Goal: Task Accomplishment & Management: Use online tool/utility

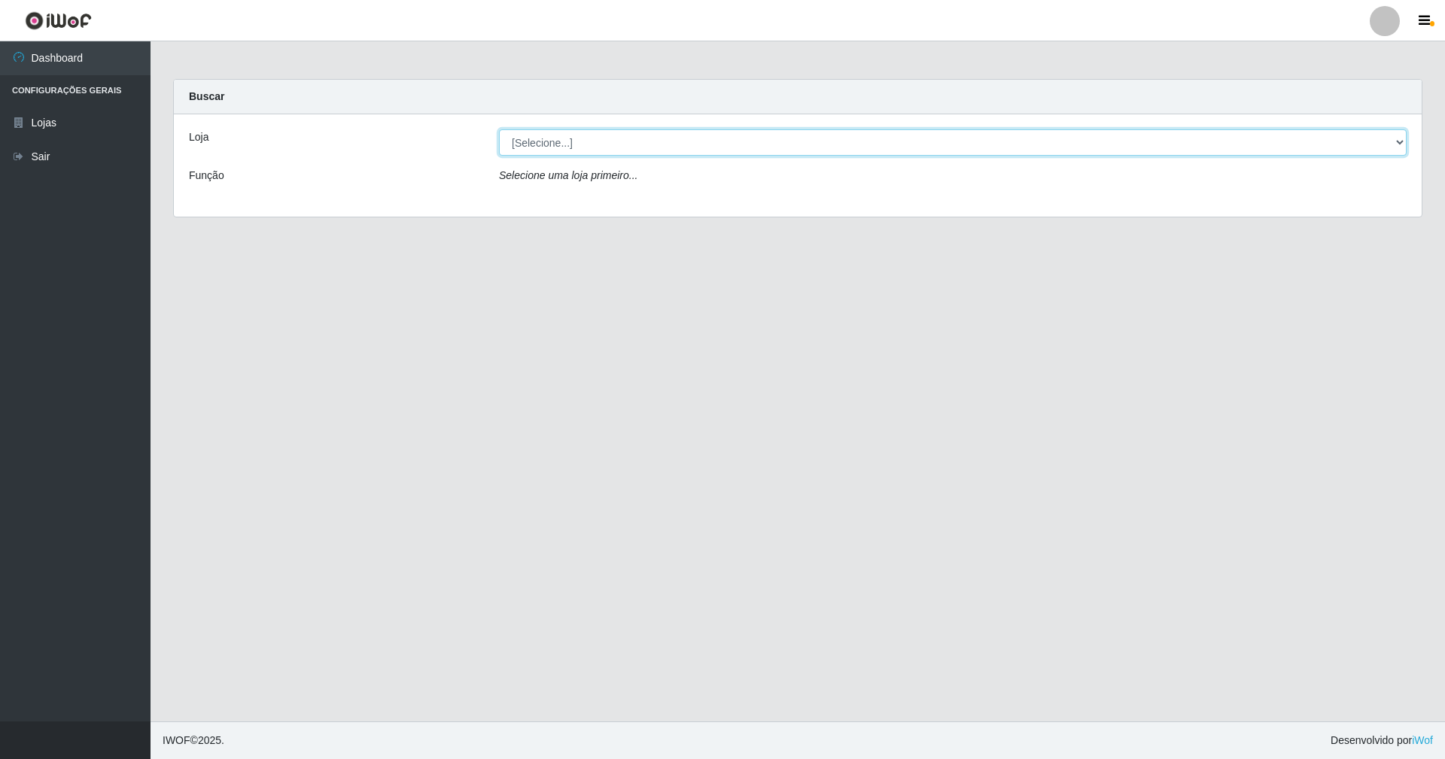
click at [697, 140] on select "[Selecione...] SuperShow - Asa Norte" at bounding box center [953, 142] width 908 height 26
select select "71"
click at [499, 129] on select "[Selecione...] SuperShow - Asa Norte" at bounding box center [953, 142] width 908 height 26
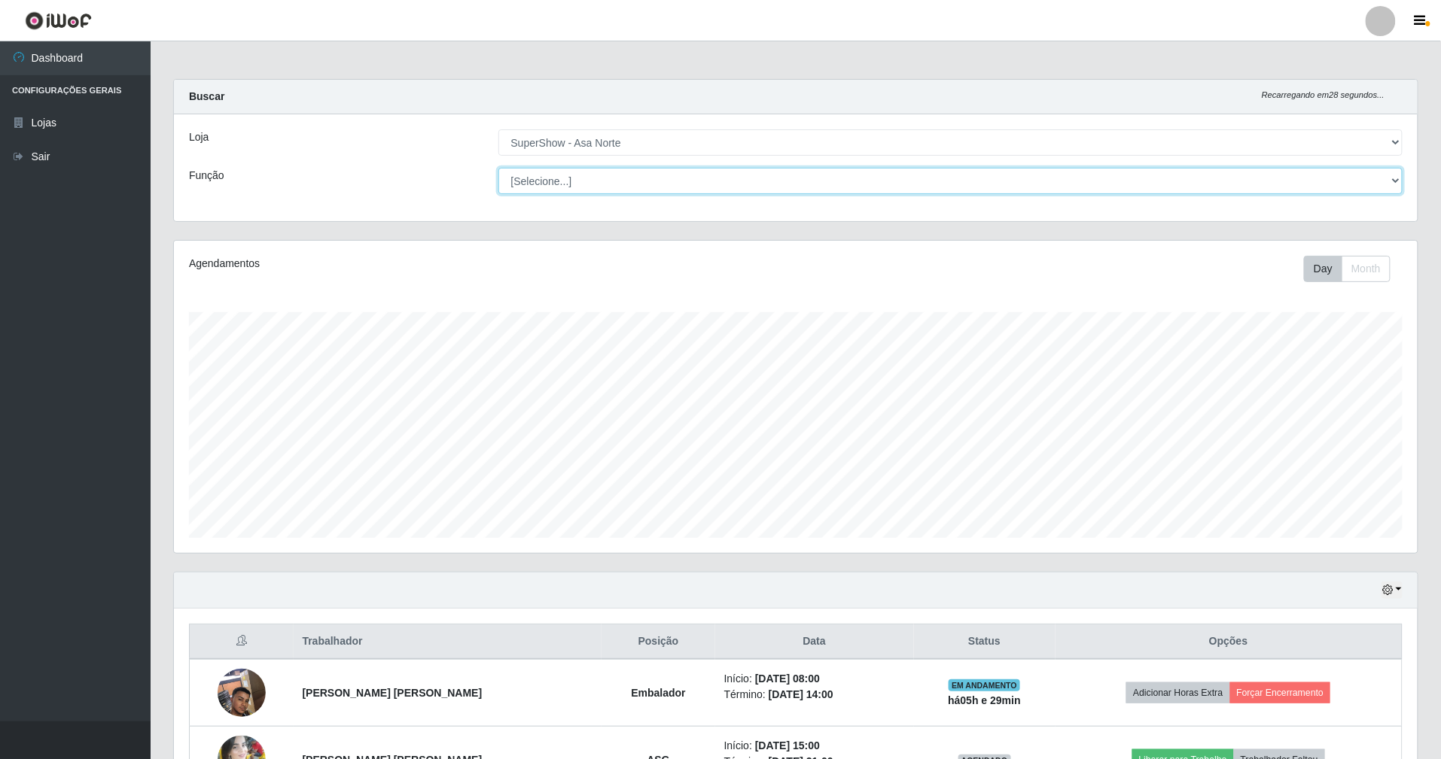
click at [695, 182] on select "[Selecione...] ASG ASG + ASG ++ Auxiliar de Depósito Auxiliar de Depósito + Aux…" at bounding box center [950, 181] width 905 height 26
click at [446, 196] on div "Loja [Selecione...] SuperShow - Asa Norte Função [Selecione...] ASG ASG + ASG +…" at bounding box center [795, 167] width 1243 height 107
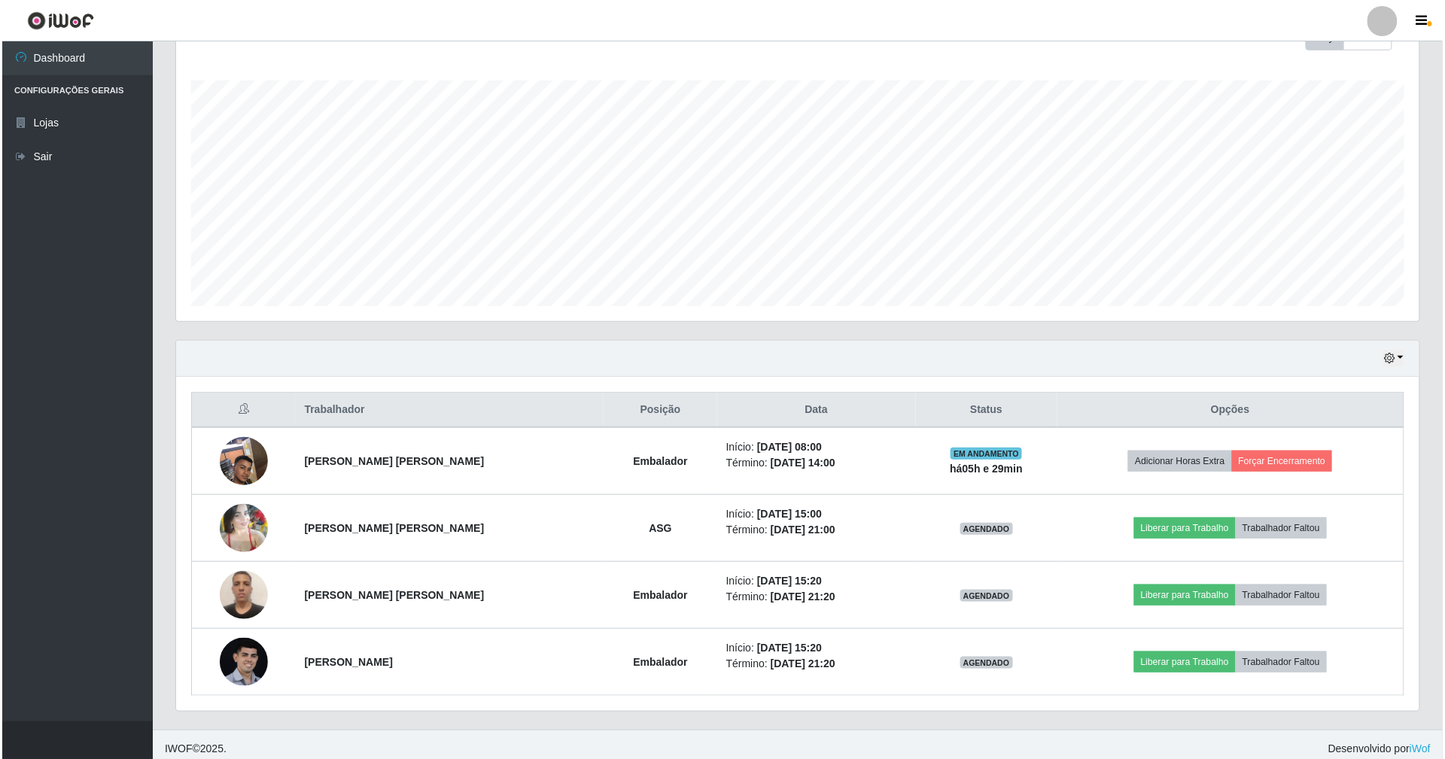
scroll to position [244, 0]
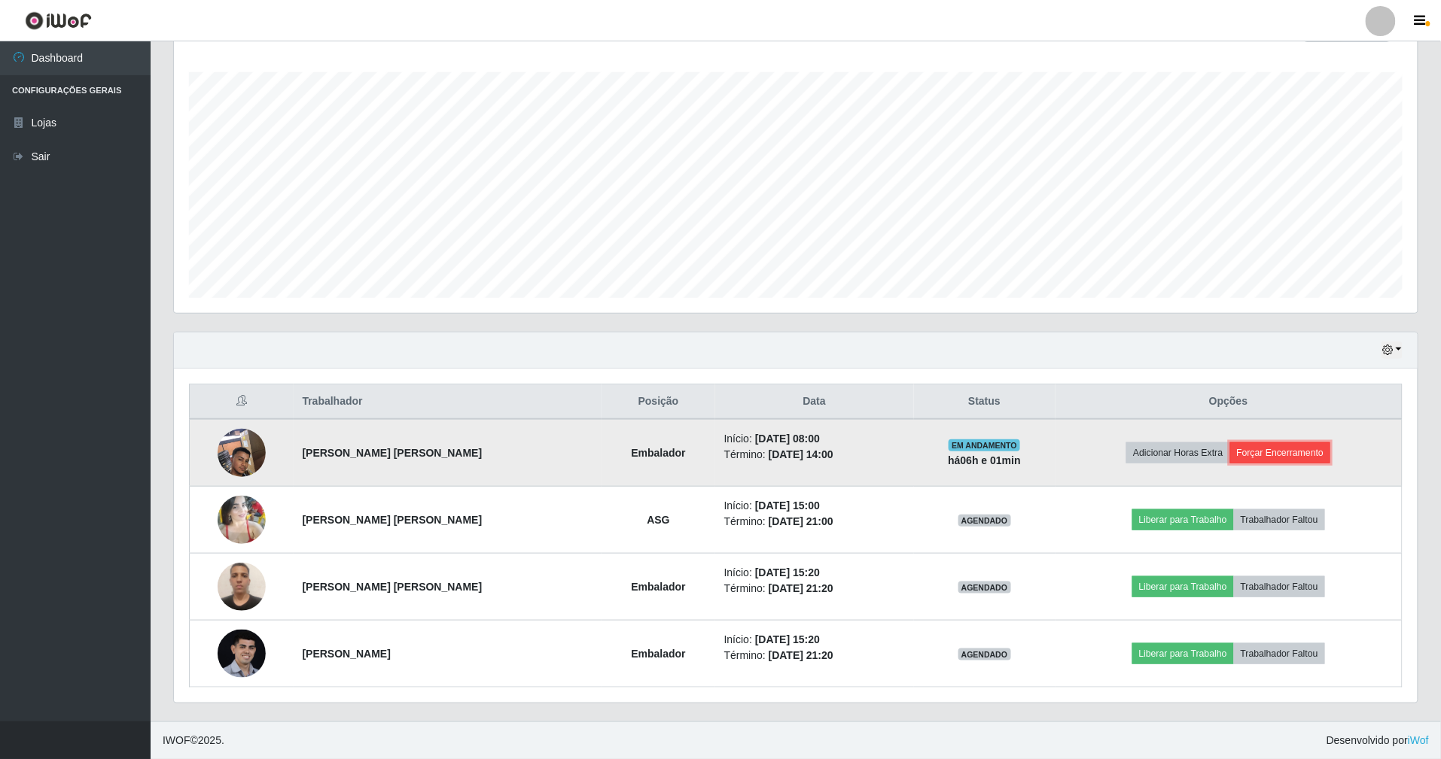
click at [1281, 443] on button "Forçar Encerramento" at bounding box center [1280, 453] width 101 height 21
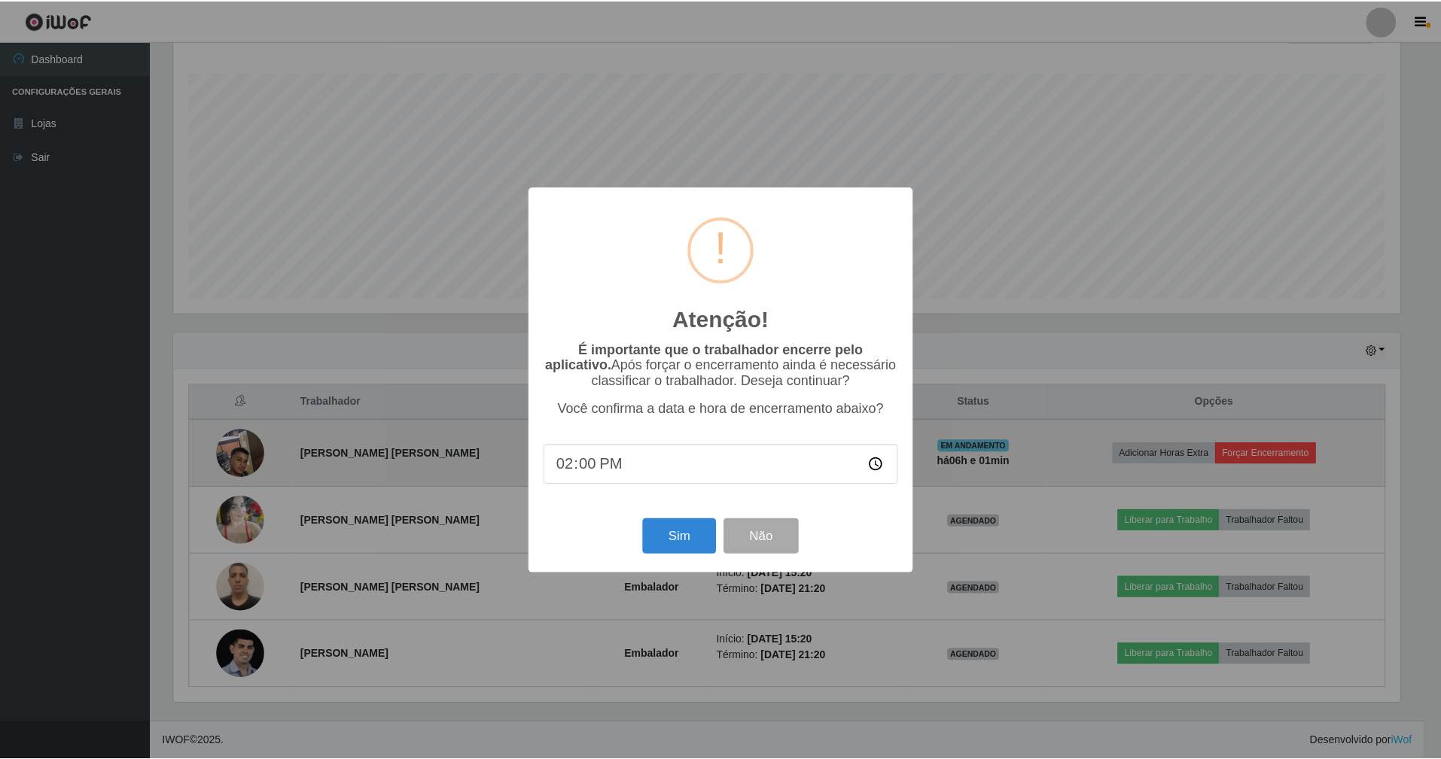
scroll to position [313, 1230]
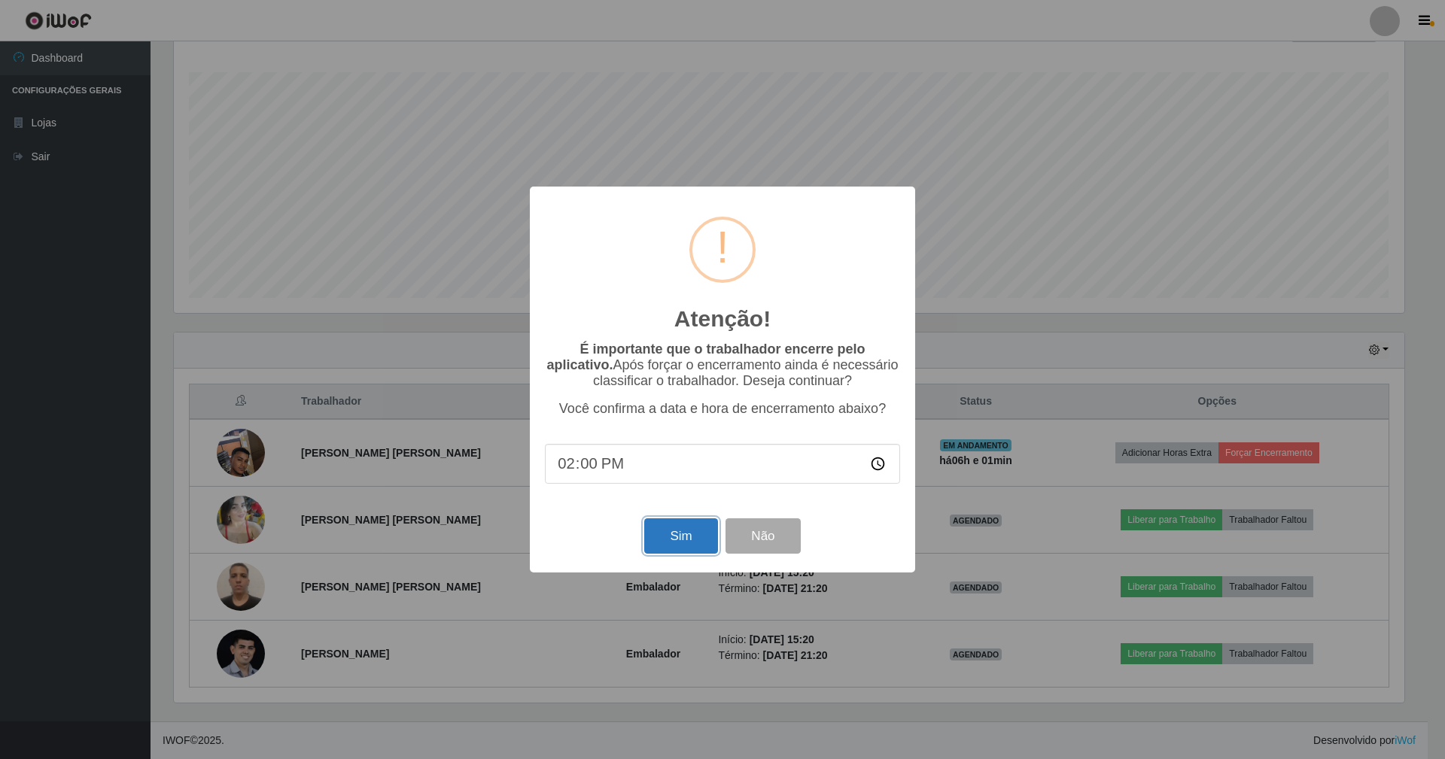
click at [690, 537] on button "Sim" at bounding box center [680, 536] width 73 height 35
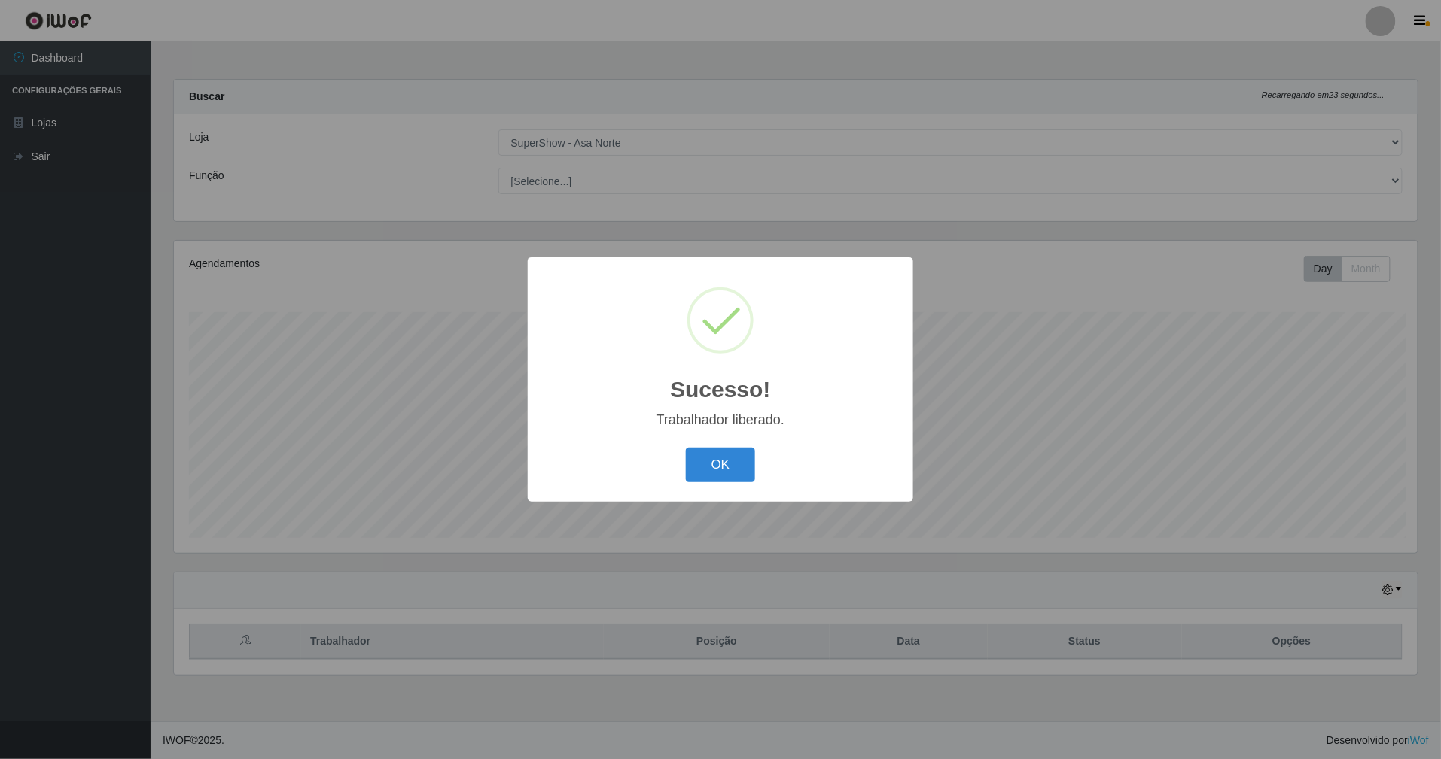
scroll to position [313, 1247]
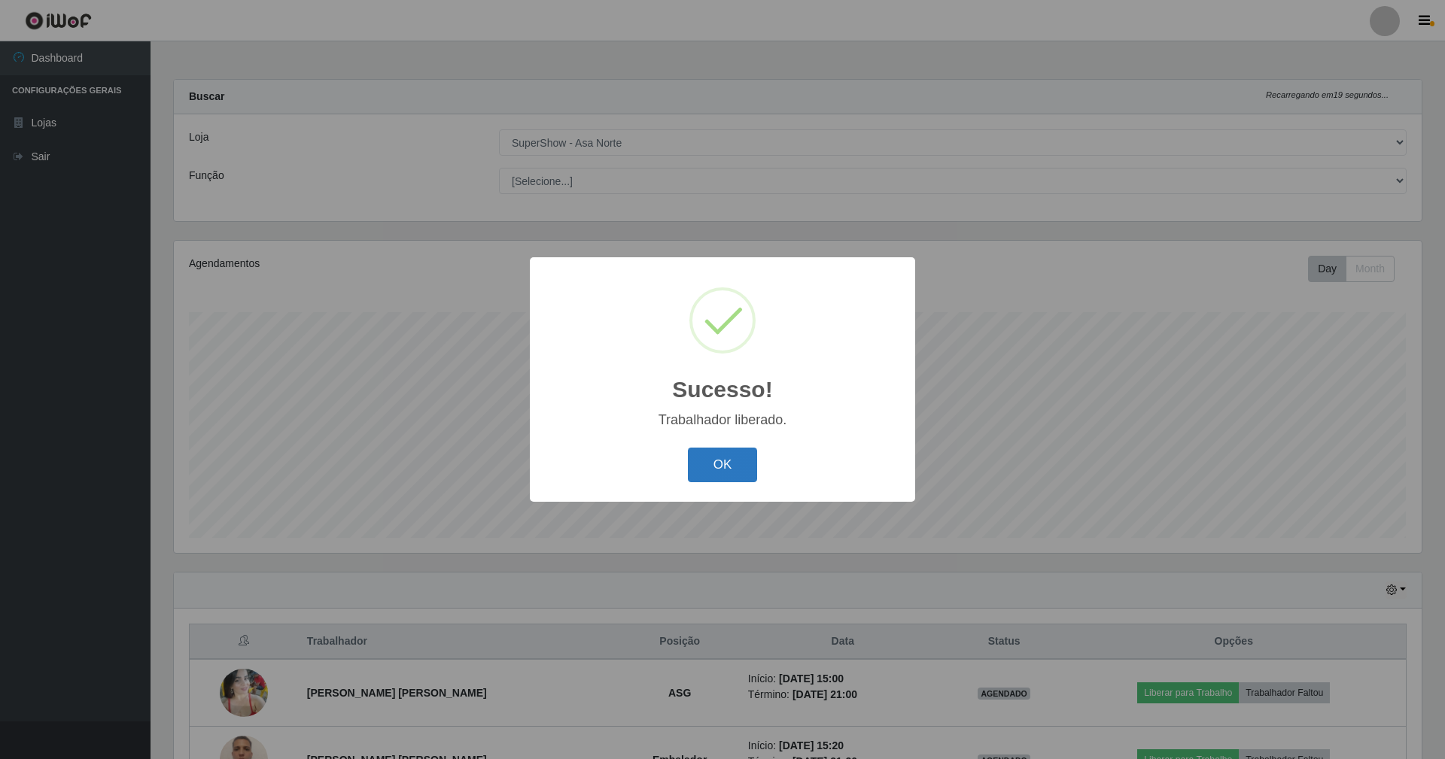
click at [747, 459] on button "OK" at bounding box center [723, 465] width 70 height 35
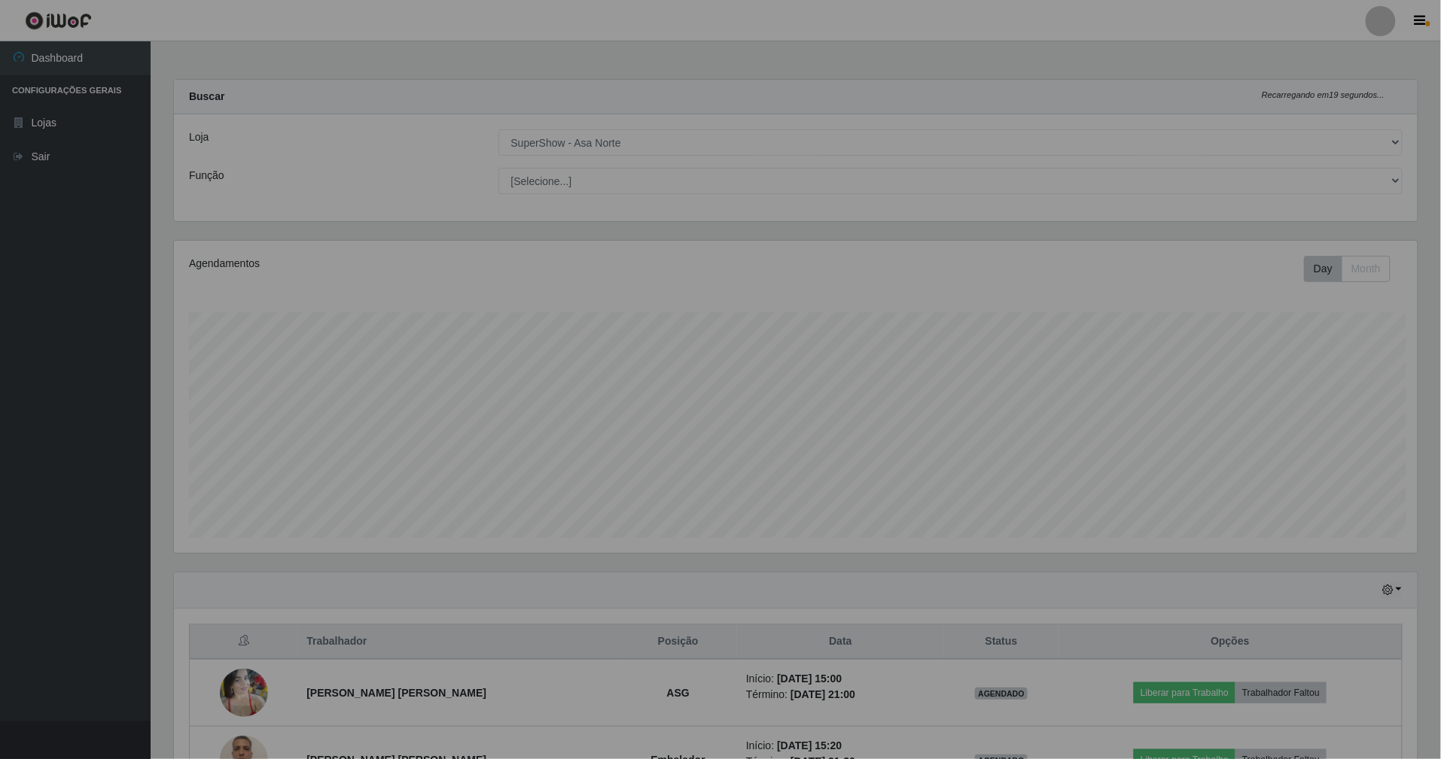
scroll to position [752324, 751393]
